Goal: Communication & Community: Participate in discussion

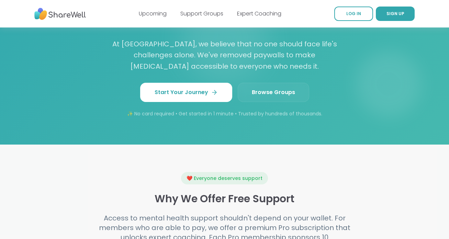
scroll to position [630, 0]
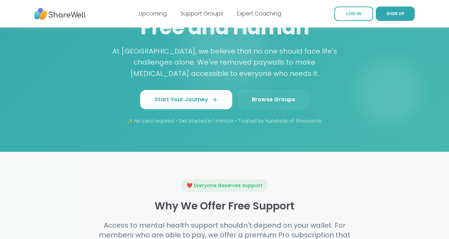
click at [276, 98] on link "Browse Groups" at bounding box center [273, 99] width 71 height 19
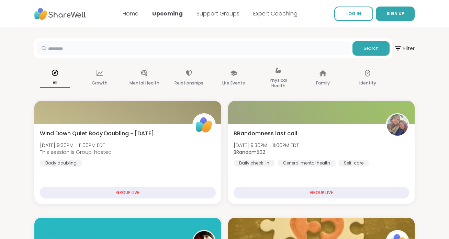
click at [244, 50] on input "text" at bounding box center [193, 48] width 313 height 14
type input "**********"
